Goal: Task Accomplishment & Management: Complete application form

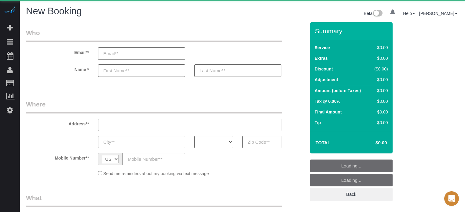
select select "number:9"
select select "object:1238"
select select "4"
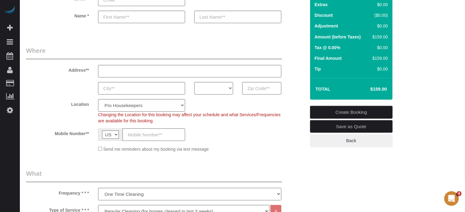
scroll to position [61, 0]
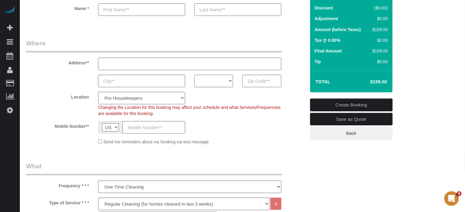
click at [217, 80] on select "AK AL AR AZ CA CO CT DC DE FL GA HI IA ID IL IN KS KY LA MA MD ME MI MN MO MS M…" at bounding box center [213, 81] width 39 height 13
select select "CA"
click at [194, 75] on select "AK AL AR AZ CA CO CT DC DE FL GA HI IA ID IL IN KS KY LA MA MD ME MI MN MO MS M…" at bounding box center [213, 81] width 39 height 13
click at [161, 95] on select "Pro Housekeepers Atlanta Austin Boston Chicago Cincinnati Clearwater Denver Ft …" at bounding box center [141, 98] width 87 height 13
select select "3"
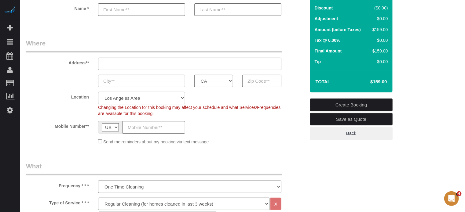
click at [98, 92] on select "Pro Housekeepers Atlanta Austin Boston Chicago Cincinnati Clearwater Denver Ft …" at bounding box center [141, 98] width 87 height 13
select select "object:1247"
select select "228"
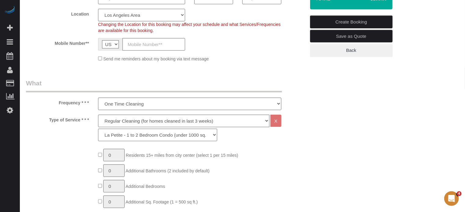
scroll to position [153, 0]
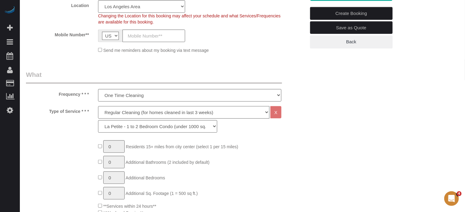
click at [127, 116] on select "Deep Cleaning (for homes that have not been cleaned in 3+ weeks) Spruce Regular…" at bounding box center [183, 112] width 171 height 13
click at [126, 114] on select "Deep Cleaning (for homes that have not been cleaned in 3+ weeks) Spruce Regular…" at bounding box center [183, 112] width 171 height 13
select select "6"
click at [98, 106] on select "Deep Cleaning (for homes that have not been cleaned in 3+ weeks) Spruce Regular…" at bounding box center [183, 112] width 171 height 13
select select "265"
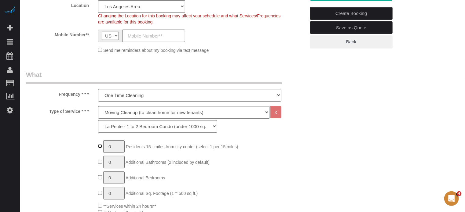
type input "1"
click at [114, 147] on input "1" at bounding box center [113, 146] width 21 height 13
type input "2"
click at [65, 135] on div "Type of Service * * * Deep Cleaning (for homes that have not been cleaned in 3+…" at bounding box center [165, 121] width 289 height 30
click at [144, 128] on select "La Petite - 1 to 2 Bedroom Condo (under 1000 sq. ft.) La Petite II - 2 Bedroom …" at bounding box center [157, 126] width 119 height 13
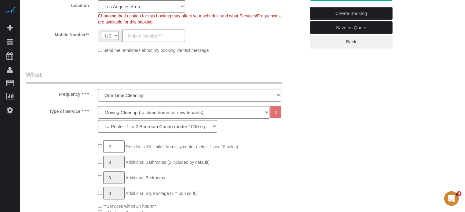
select select "267"
click at [98, 120] on select "La Petite - 1 to 2 Bedroom Condo (under 1000 sq. ft.) La Petite II - 2 Bedroom …" at bounding box center [157, 126] width 119 height 13
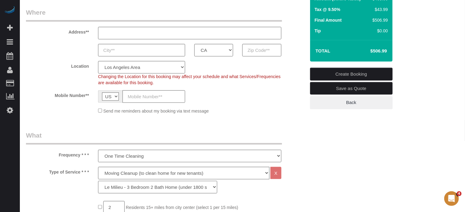
scroll to position [92, 0]
click at [380, 50] on h4 "$506.99" at bounding box center [369, 51] width 35 height 5
copy div "$506.99 Create Booking Save as Quote Back"
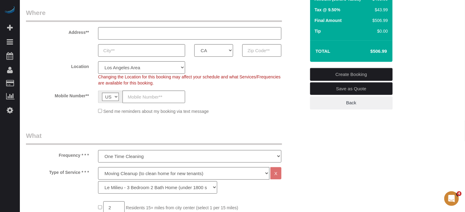
click at [373, 50] on h4 "$506.99" at bounding box center [369, 51] width 35 height 5
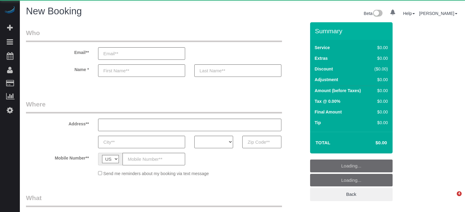
select select "4"
select select "number:9"
select select "object:1238"
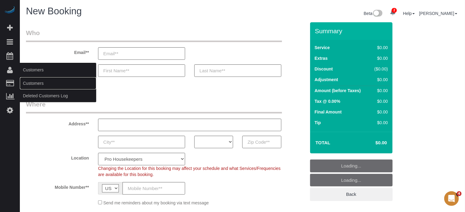
click at [36, 84] on link "Customers" at bounding box center [58, 83] width 76 height 12
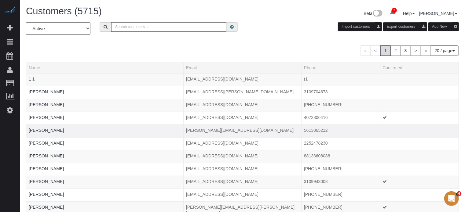
click at [443, 127] on td at bounding box center [419, 131] width 78 height 13
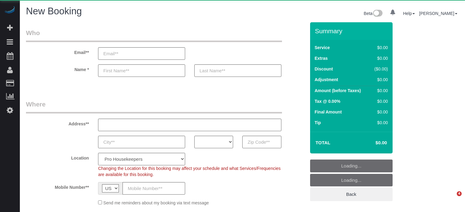
select select "4"
select select "number:9"
select select "object:1238"
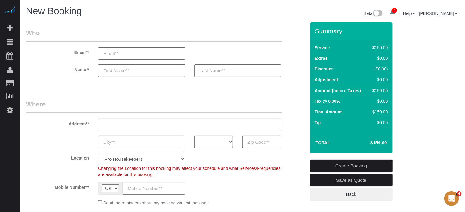
click at [303, 152] on fieldset "Where Address** AK AL AR AZ CA CO CT DC DE FL GA HI IA ID IL IN KS KY LA MA MD …" at bounding box center [165, 155] width 279 height 111
